Goal: Transaction & Acquisition: Purchase product/service

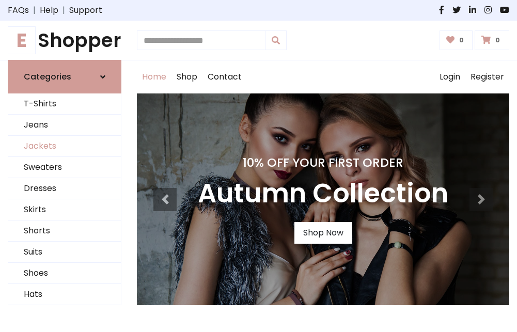
click at [65, 147] on link "Jackets" at bounding box center [64, 146] width 113 height 21
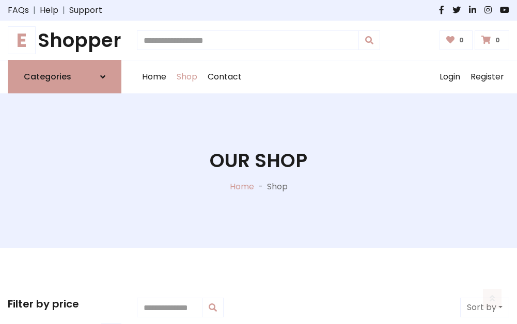
scroll to position [467, 0]
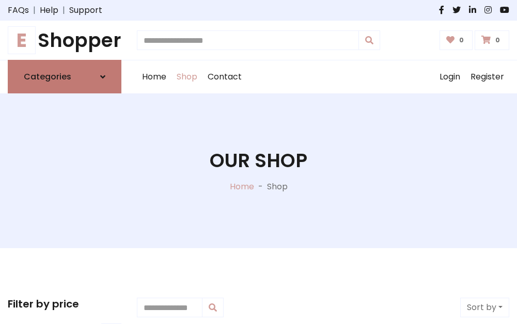
click at [65, 77] on h6 "Categories" at bounding box center [48, 77] width 48 height 10
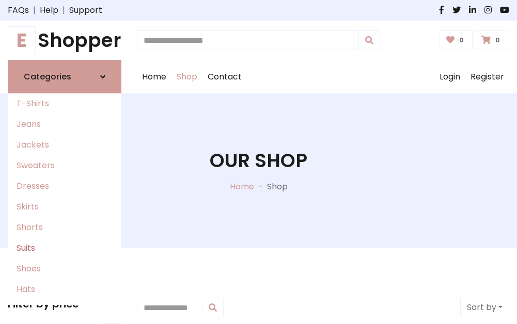
click at [65, 248] on link "Suits" at bounding box center [64, 248] width 113 height 21
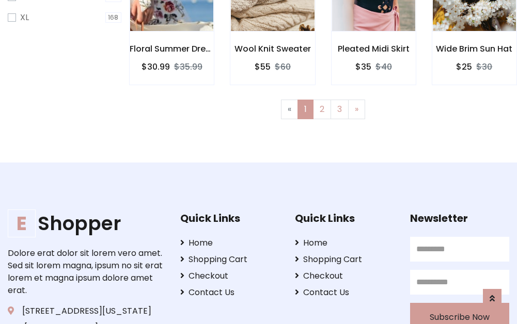
scroll to position [694, 0]
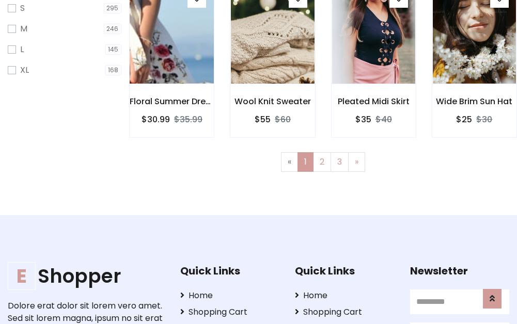
click at [171, 42] on img at bounding box center [172, 33] width 100 height 248
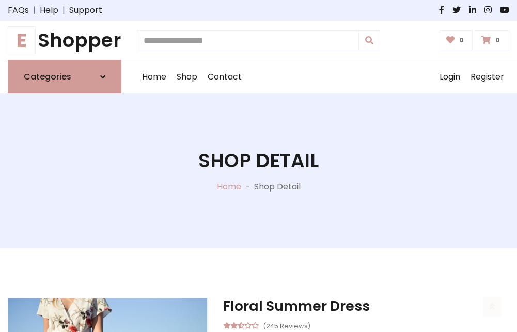
scroll to position [965, 0]
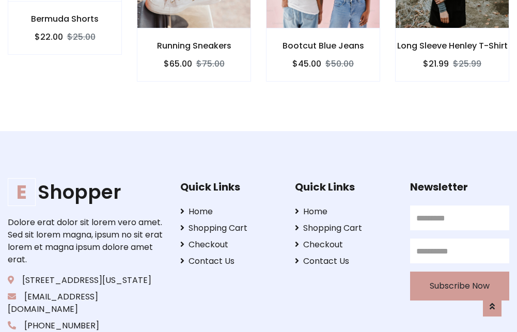
scroll to position [964, 0]
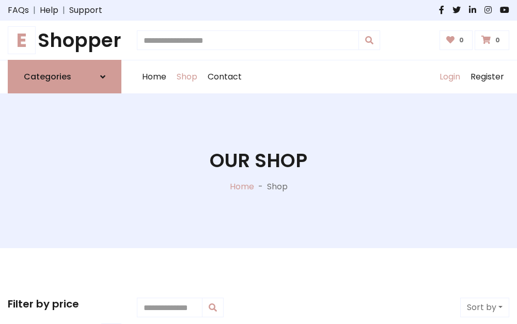
click at [449, 77] on link "Login" at bounding box center [449, 76] width 31 height 33
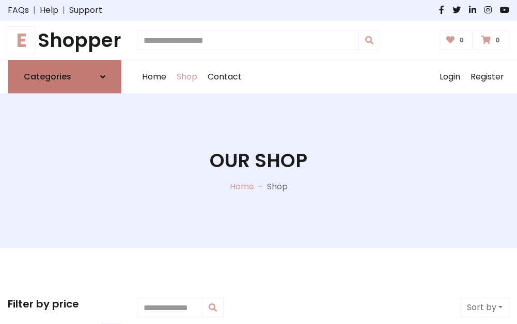
click at [103, 77] on icon at bounding box center [102, 77] width 5 height 8
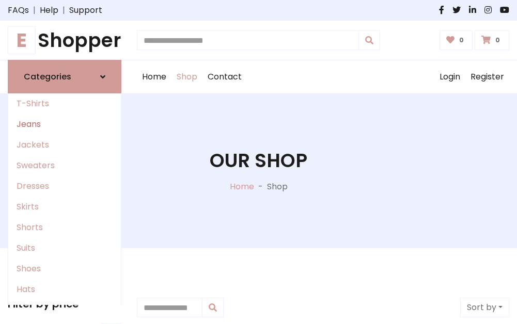
click at [65, 124] on link "Jeans" at bounding box center [64, 124] width 113 height 21
